Goal: Find specific page/section: Find specific page/section

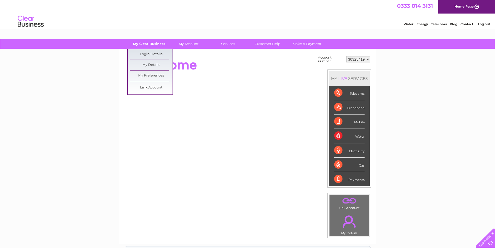
click at [145, 43] on link "My Clear Business" at bounding box center [149, 44] width 43 height 10
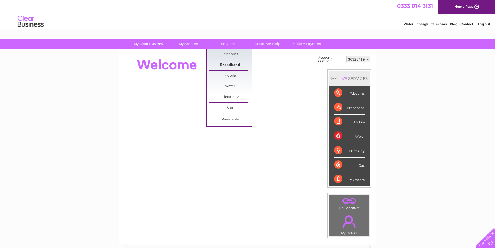
click at [233, 64] on link "Broadband" at bounding box center [230, 65] width 43 height 10
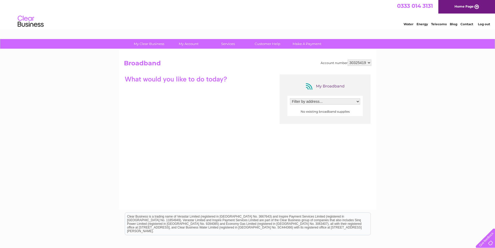
click at [330, 102] on select "Filter by address..." at bounding box center [325, 101] width 70 height 6
